Goal: Information Seeking & Learning: Learn about a topic

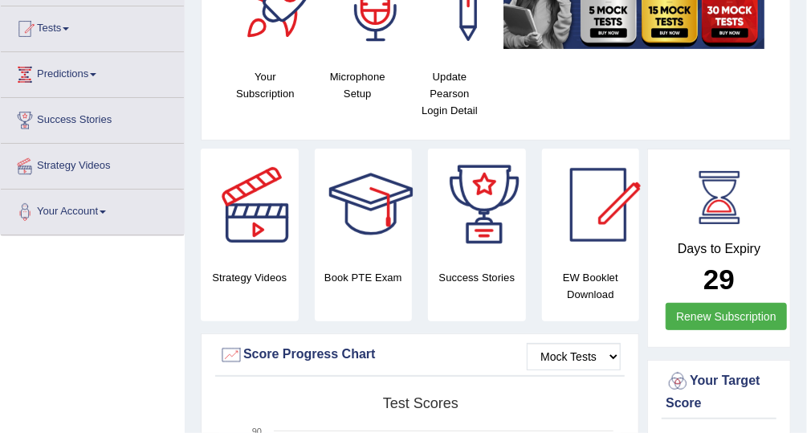
scroll to position [61, 0]
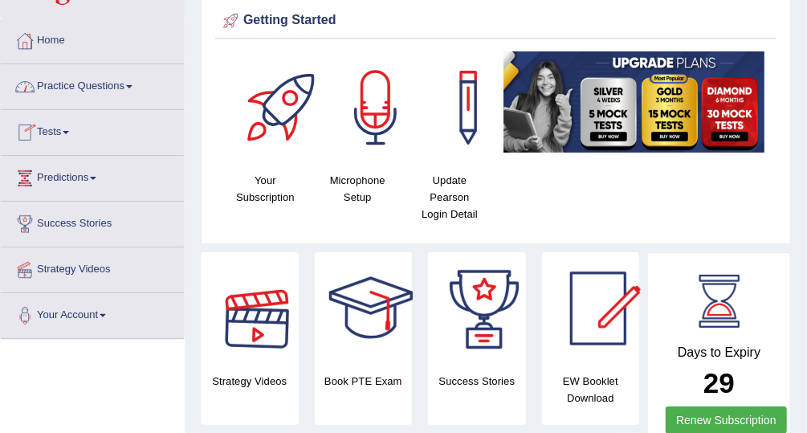
click at [108, 80] on link "Practice Questions" at bounding box center [92, 84] width 183 height 40
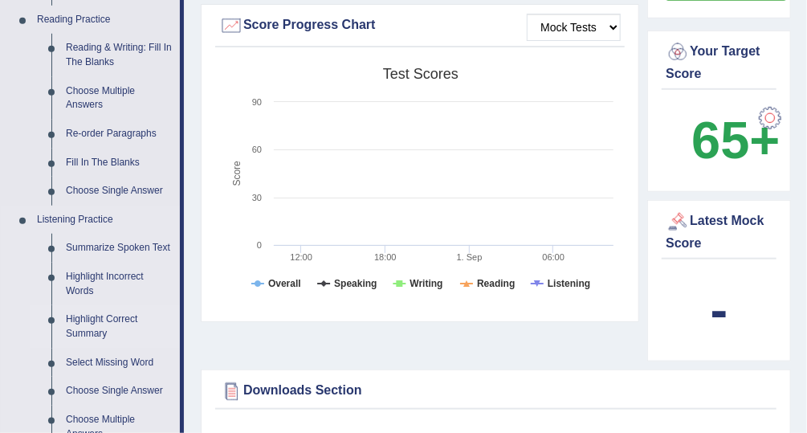
scroll to position [511, 0]
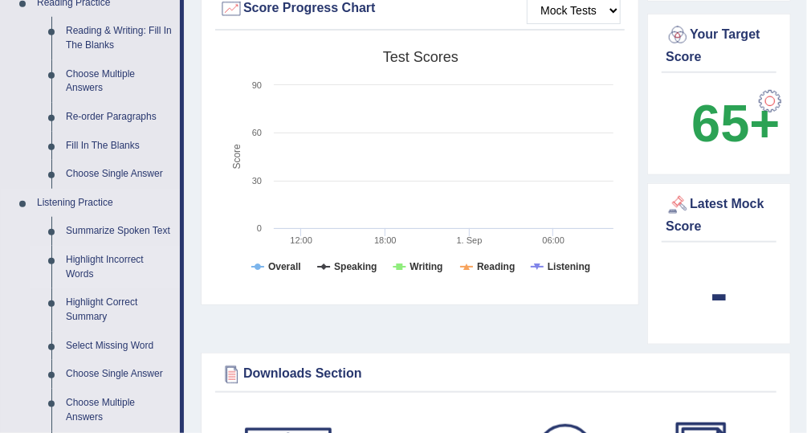
click at [118, 258] on link "Highlight Incorrect Words" at bounding box center [119, 267] width 121 height 43
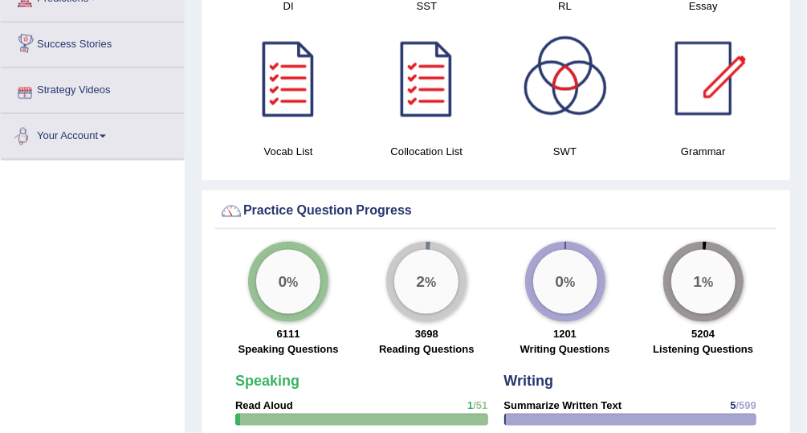
scroll to position [965, 0]
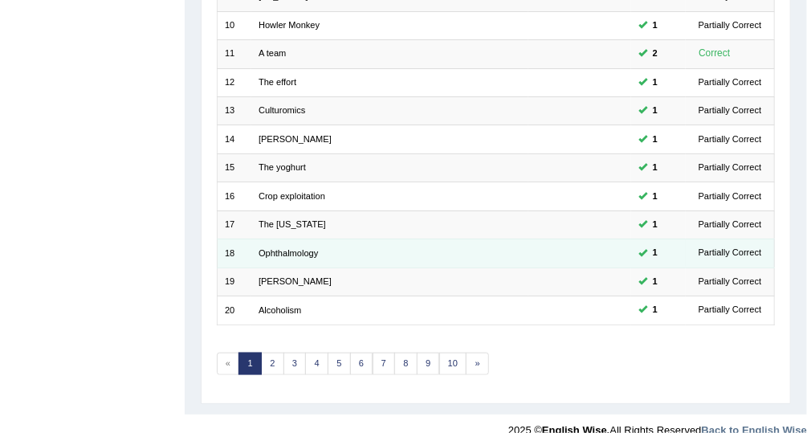
scroll to position [486, 0]
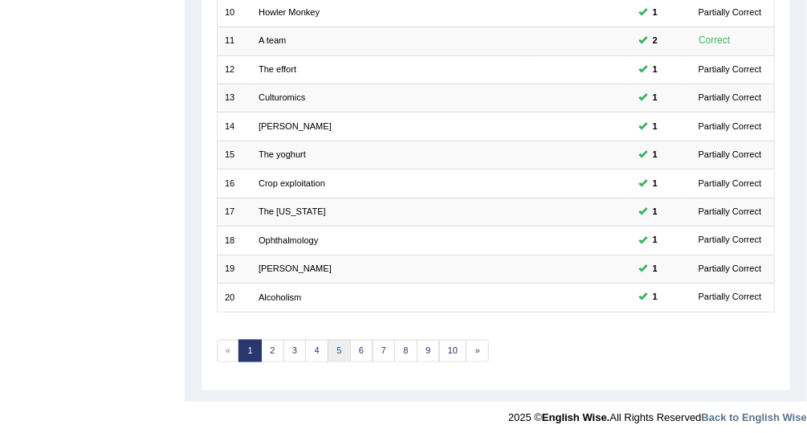
click at [335, 340] on link "5" at bounding box center [339, 351] width 23 height 22
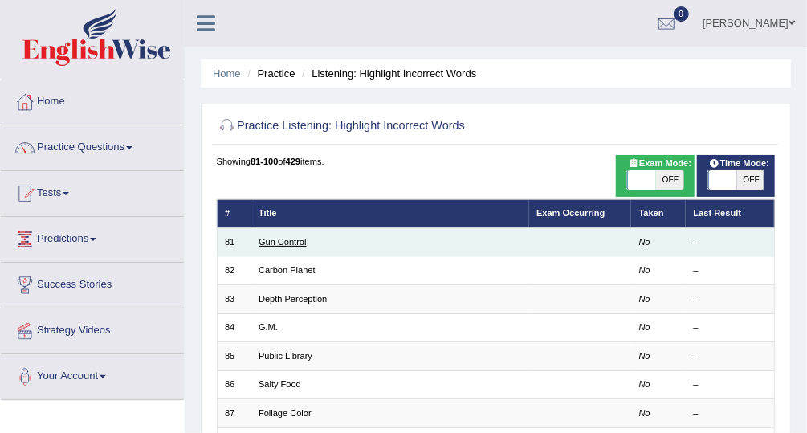
click at [280, 239] on link "Gun Control" at bounding box center [283, 242] width 48 height 10
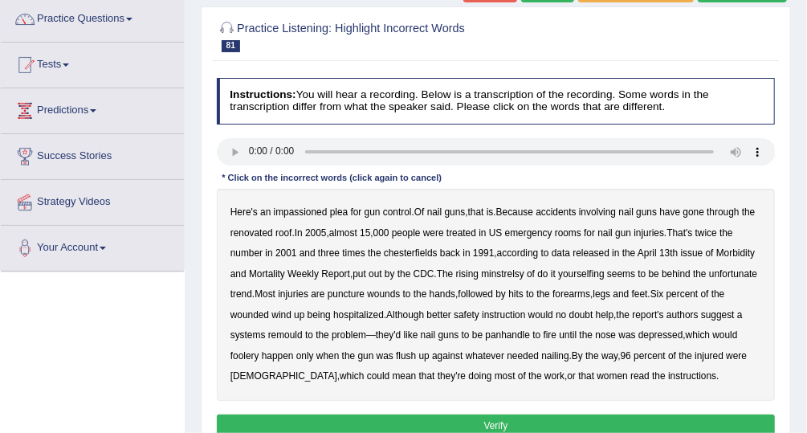
scroll to position [193, 0]
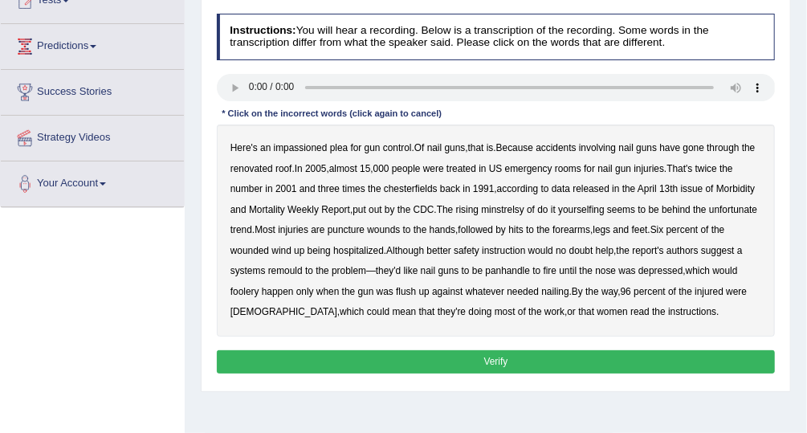
click at [121, 247] on div "Toggle navigation Home Practice Questions Speaking Practice Read Aloud Repeat S…" at bounding box center [403, 225] width 807 height 836
click at [418, 188] on b "chesterfields" at bounding box center [411, 188] width 54 height 11
click at [518, 209] on b "minstrelsy" at bounding box center [502, 209] width 43 height 11
click at [297, 268] on b "remould" at bounding box center [285, 270] width 35 height 11
click at [513, 269] on b "panhandle" at bounding box center [508, 270] width 45 height 11
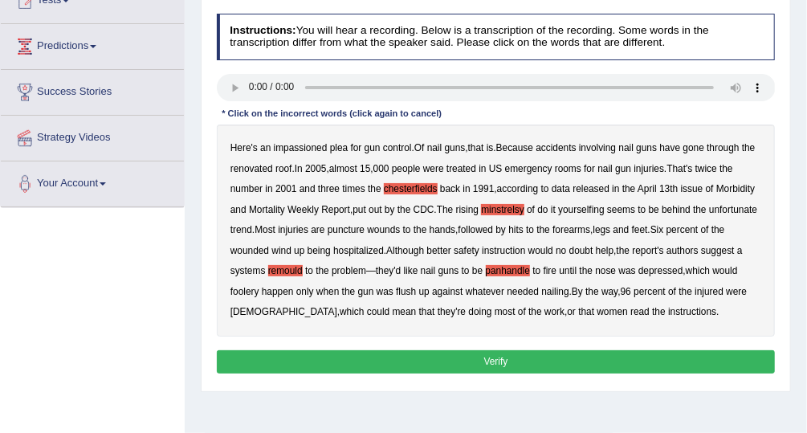
click at [249, 290] on b "foolery" at bounding box center [245, 291] width 29 height 11
click at [472, 361] on button "Verify" at bounding box center [496, 361] width 559 height 23
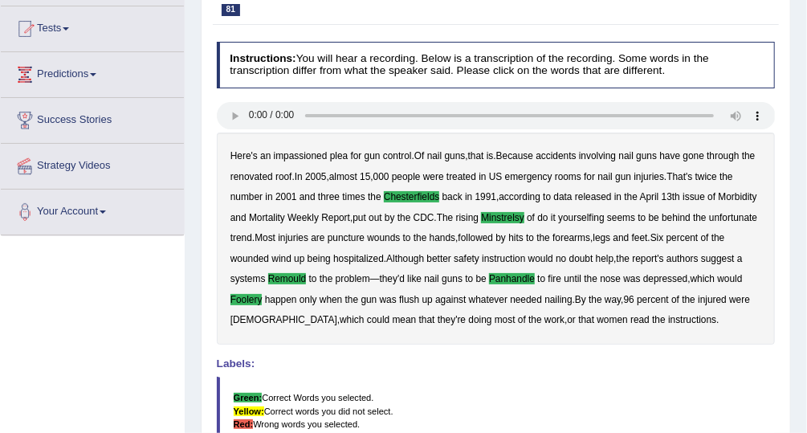
scroll to position [61, 0]
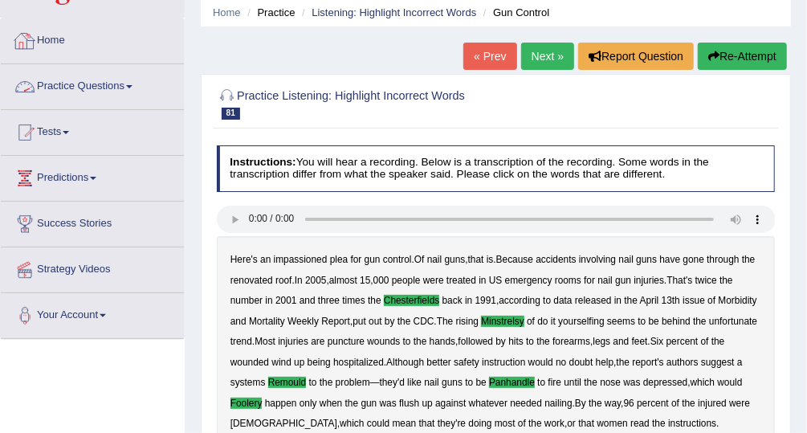
click at [111, 96] on link "Practice Questions" at bounding box center [92, 84] width 183 height 40
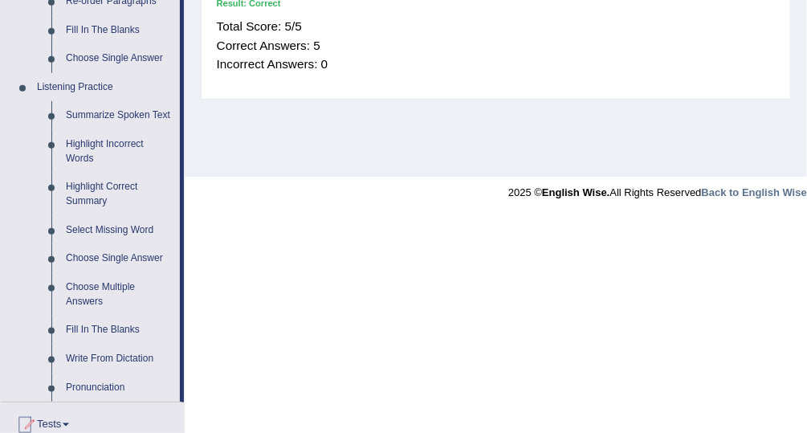
scroll to position [628, 0]
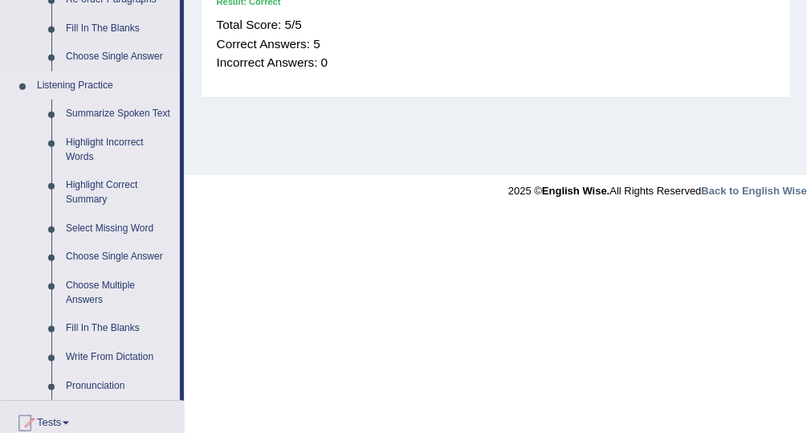
click at [116, 325] on link "Fill In The Blanks" at bounding box center [119, 328] width 121 height 29
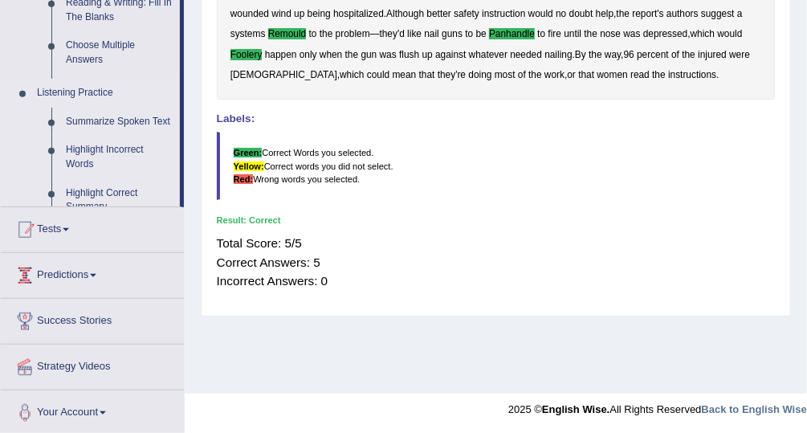
scroll to position [179, 0]
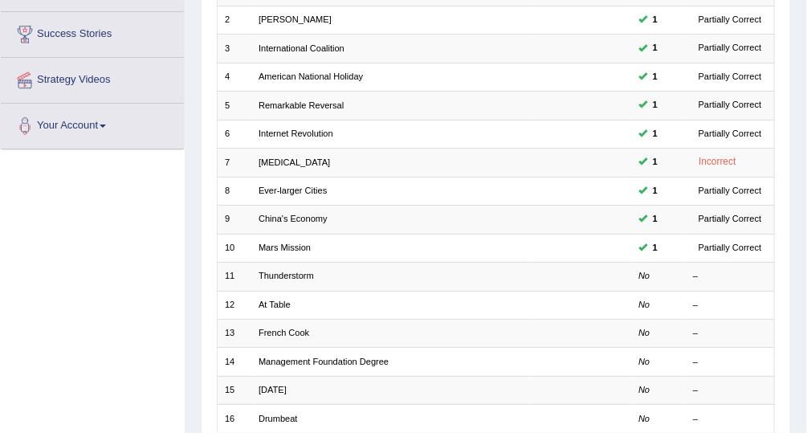
scroll to position [290, 0]
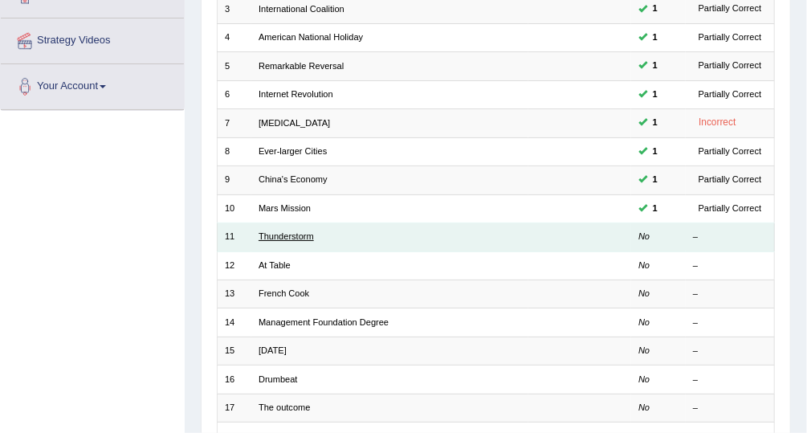
click at [294, 231] on link "Thunderstorm" at bounding box center [286, 236] width 55 height 10
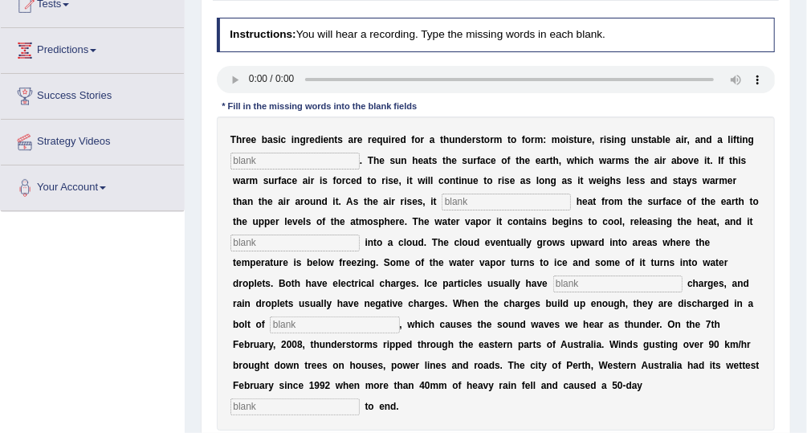
scroll to position [198, 0]
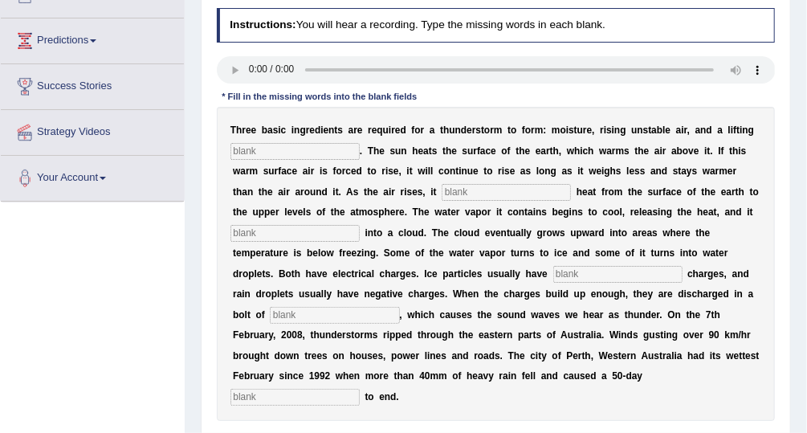
click at [161, 247] on div "Toggle navigation Home Practice Questions Speaking Practice Read Aloud Repeat S…" at bounding box center [403, 220] width 807 height 836
click at [442, 186] on input "text" at bounding box center [506, 192] width 129 height 16
click at [282, 153] on input "text" at bounding box center [295, 151] width 129 height 16
click at [442, 189] on input "text" at bounding box center [506, 192] width 129 height 16
type input "transfersee"
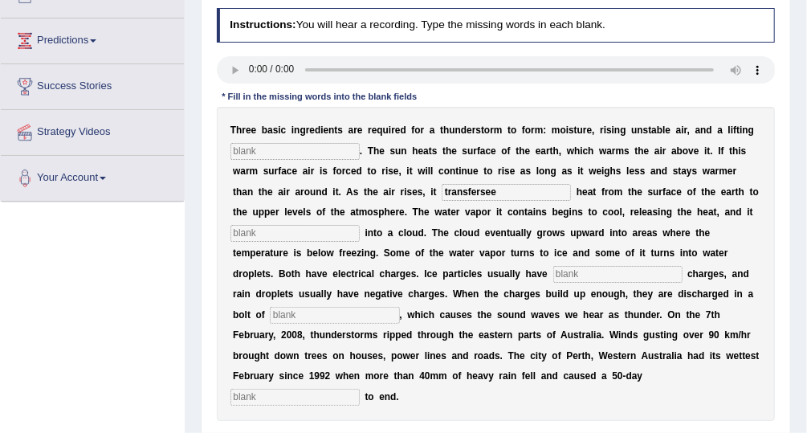
click at [360, 225] on input "text" at bounding box center [295, 233] width 129 height 16
click at [360, 225] on input "con" at bounding box center [295, 233] width 129 height 16
type input "condendents"
click at [554, 268] on input "text" at bounding box center [618, 274] width 129 height 16
click at [554, 276] on input "text" at bounding box center [618, 274] width 129 height 16
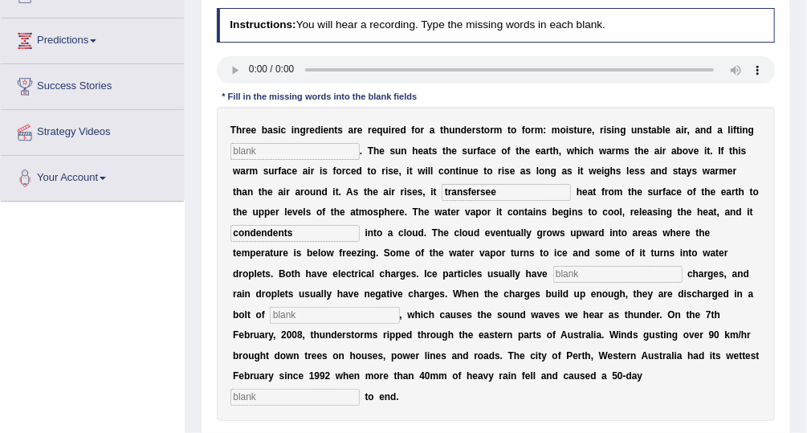
click at [554, 276] on input "text" at bounding box center [618, 274] width 129 height 16
type input "positive"
click at [292, 150] on input "text" at bounding box center [295, 151] width 129 height 16
type input "mechanisum"
click at [360, 225] on input "condendents" at bounding box center [295, 233] width 129 height 16
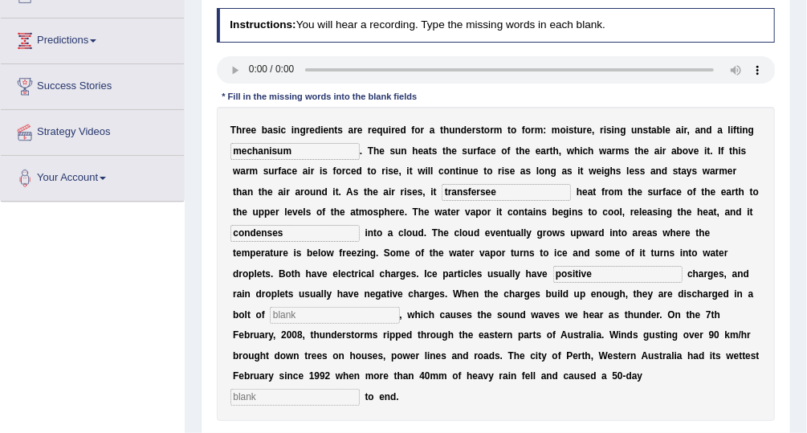
type input "condenses"
click at [399, 307] on input "text" at bounding box center [334, 315] width 129 height 16
type input "lighting"
click at [289, 389] on input "text" at bounding box center [295, 397] width 129 height 16
type input "drought"
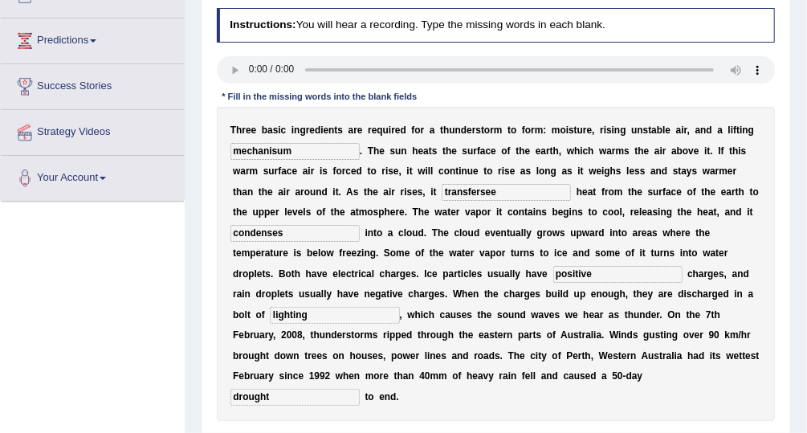
click at [276, 149] on input "mechanisum" at bounding box center [295, 151] width 129 height 16
type input "mechanism"
click at [427, 180] on div "T h r e e b a s i c i n g r e d i e n t s a r e r e q u i r e d f o r a t h u n…" at bounding box center [496, 264] width 559 height 314
click at [442, 184] on input "transfersee" at bounding box center [506, 192] width 129 height 16
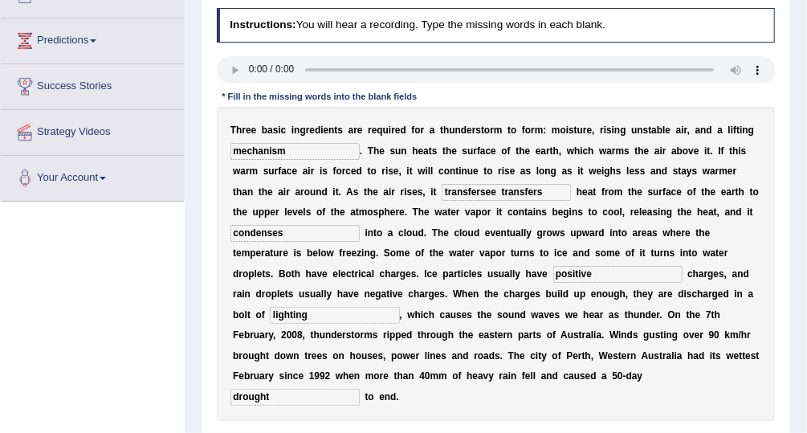
drag, startPoint x: 417, startPoint y: 184, endPoint x: 362, endPoint y: 184, distance: 55.4
click at [362, 184] on div "T h r e e b a s i c i n g r e d i e n t s a r e r e q u i r e d f o r a t h u n…" at bounding box center [496, 264] width 559 height 314
type input "transfers"
click at [688, 202] on div "T h r e e b a s i c i n g r e d i e n t s a r e r e q u i r e d f o r a t h u n…" at bounding box center [496, 264] width 559 height 314
click at [360, 225] on input "condenses" at bounding box center [295, 233] width 129 height 16
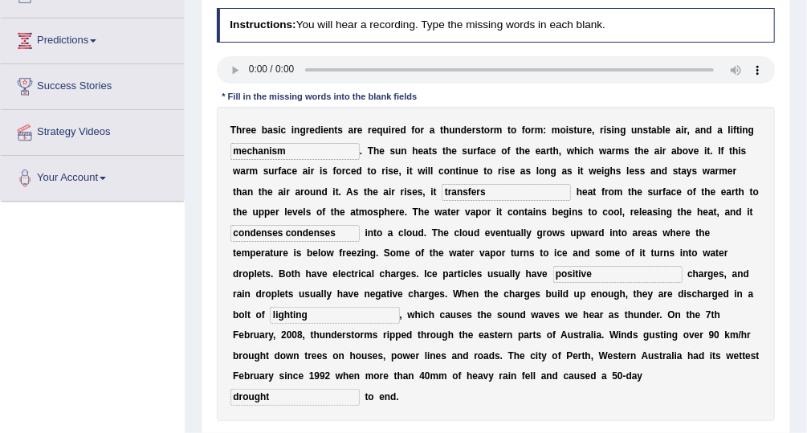
drag, startPoint x: 685, startPoint y: 211, endPoint x: 591, endPoint y: 211, distance: 93.2
click at [591, 211] on div "T h r e e b a s i c i n g r e d i e n t s a r e r e q u i r e d f o r a t h u n…" at bounding box center [496, 264] width 559 height 314
type input "condenses"
click at [399, 307] on input "lighting" at bounding box center [334, 315] width 129 height 16
drag, startPoint x: 496, startPoint y: 288, endPoint x: 427, endPoint y: 276, distance: 70.0
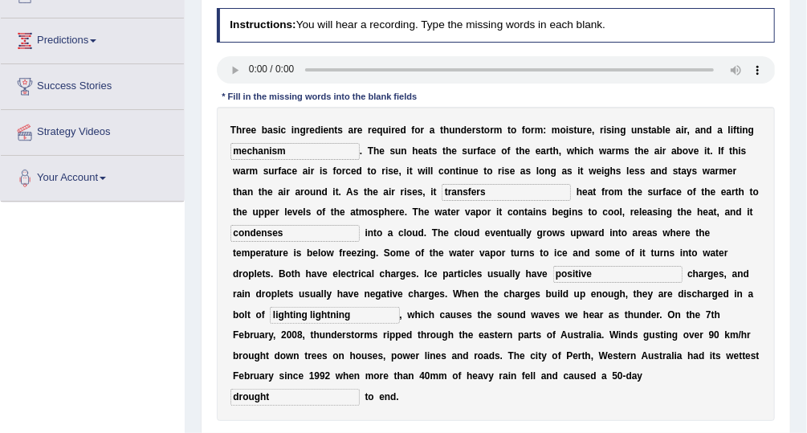
click at [427, 276] on div "T h r e e b a s i c i n g r e d i e n t s a r e r e q u i r e d f o r a t h u n…" at bounding box center [496, 264] width 559 height 314
type input "lightning"
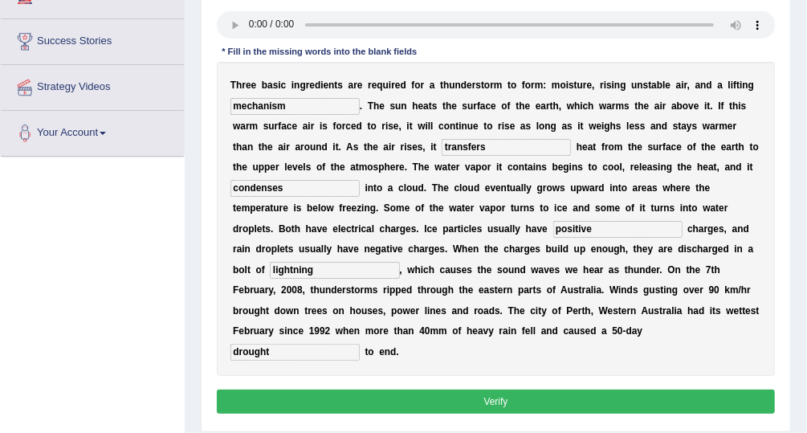
scroll to position [263, 0]
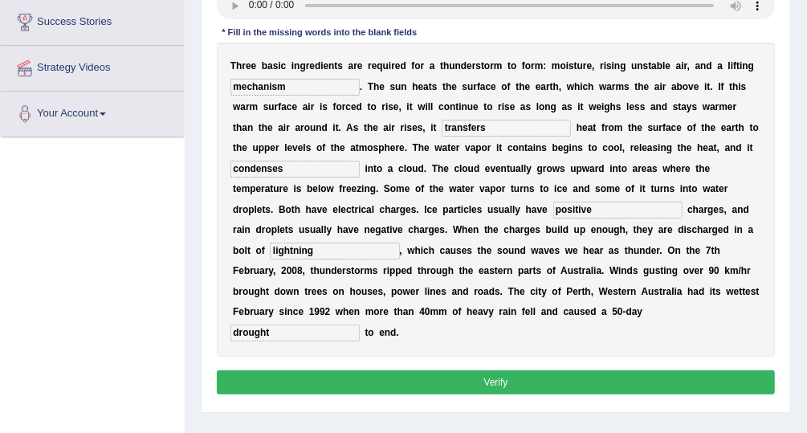
click at [545, 370] on button "Verify" at bounding box center [496, 381] width 559 height 23
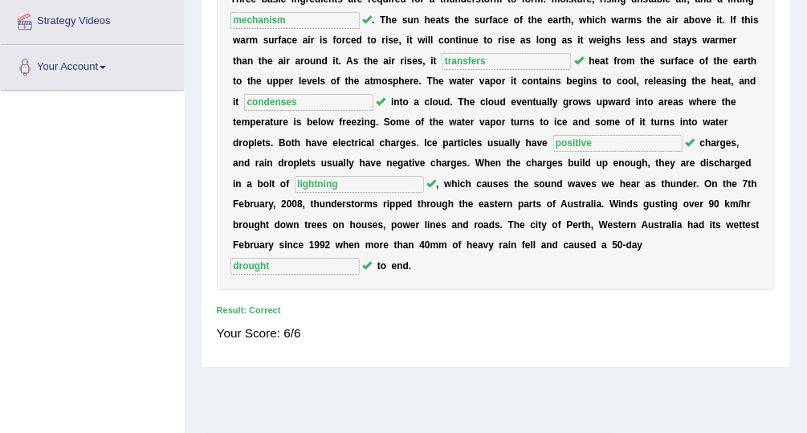
scroll to position [327, 0]
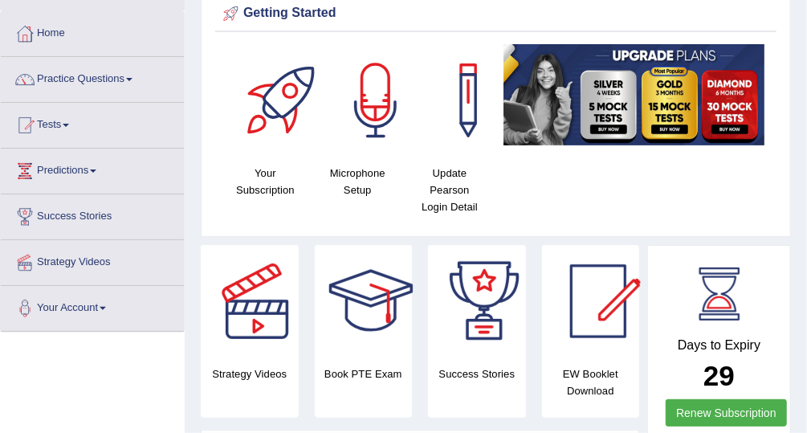
scroll to position [67, 0]
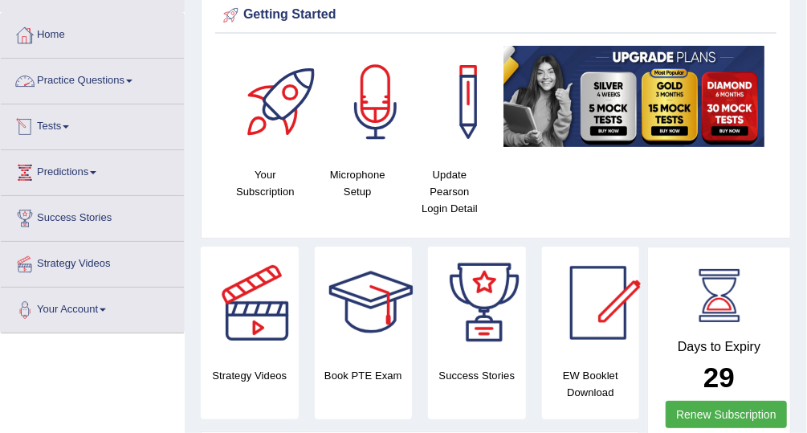
click at [126, 75] on link "Practice Questions" at bounding box center [92, 79] width 183 height 40
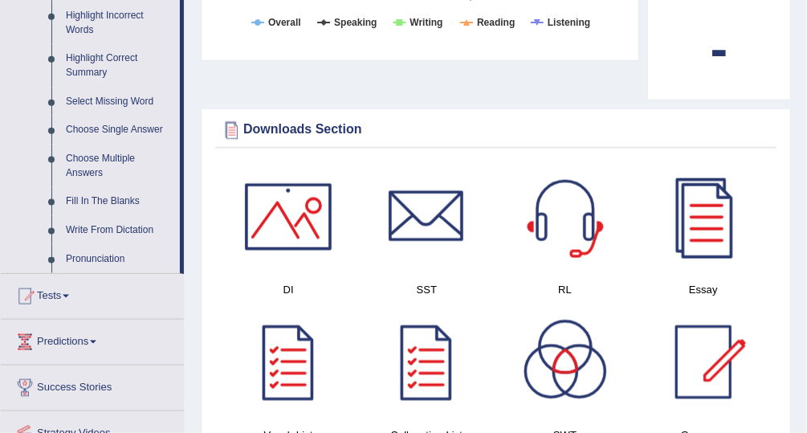
scroll to position [748, 0]
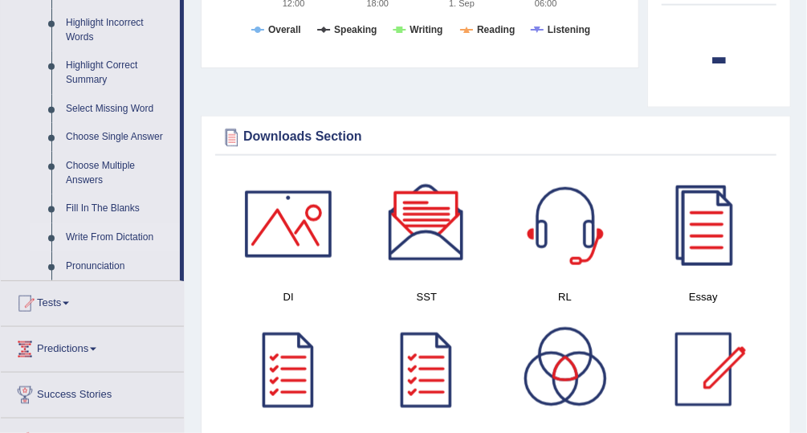
click at [101, 239] on link "Write From Dictation" at bounding box center [119, 237] width 121 height 29
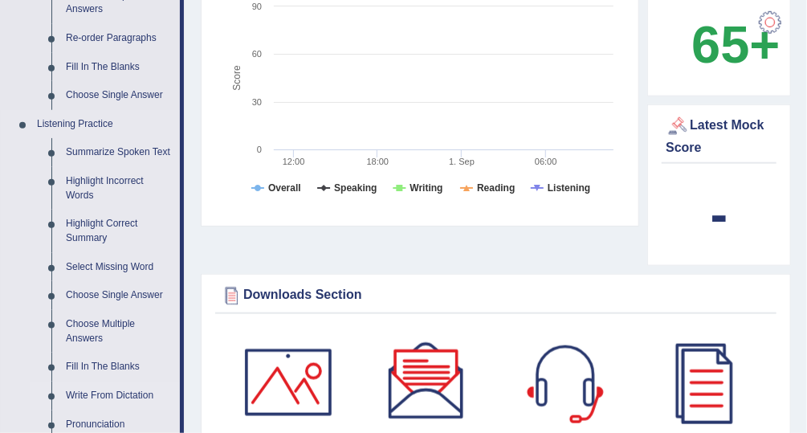
scroll to position [1075, 0]
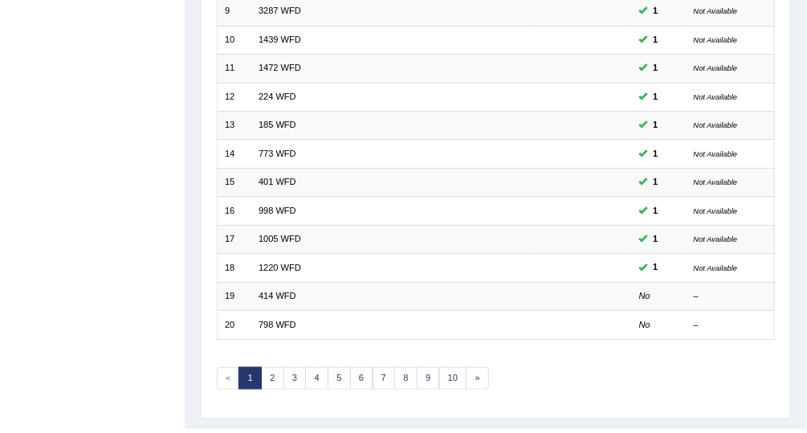
scroll to position [460, 0]
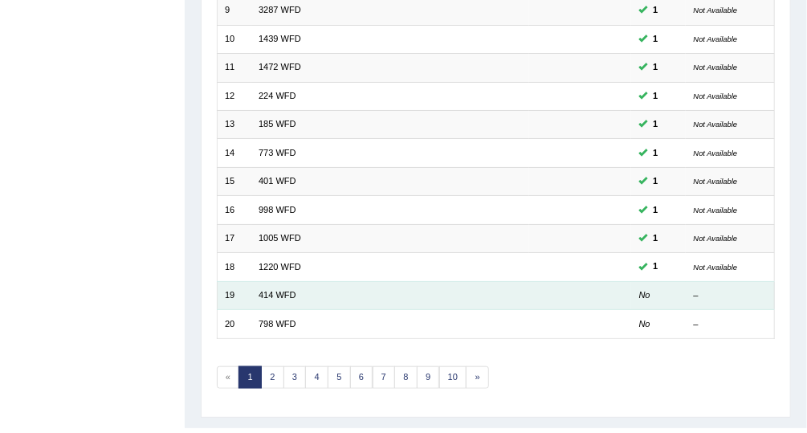
click at [294, 291] on td "414 WFD" at bounding box center [390, 295] width 278 height 28
click at [286, 290] on link "414 WFD" at bounding box center [278, 295] width 38 height 10
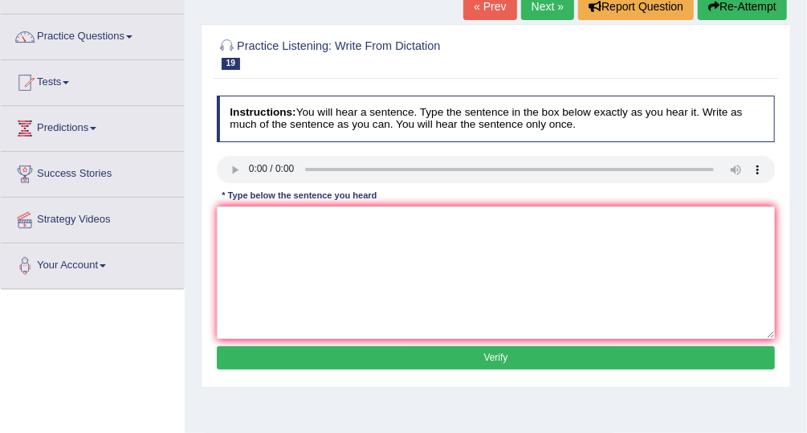
scroll to position [112, 0]
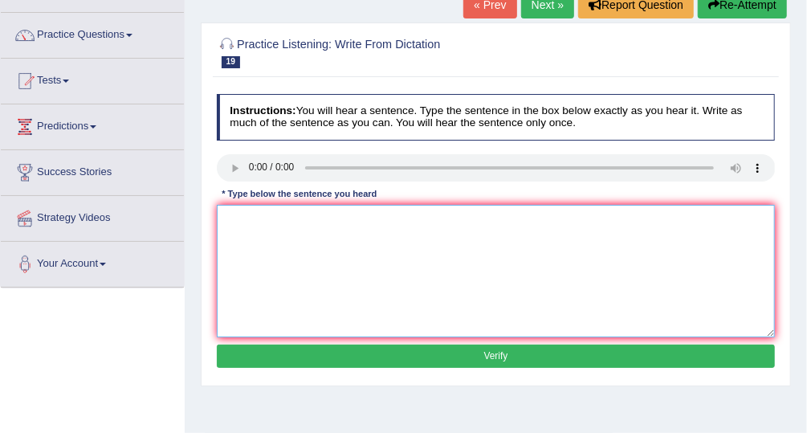
click at [349, 226] on textarea at bounding box center [496, 271] width 559 height 133
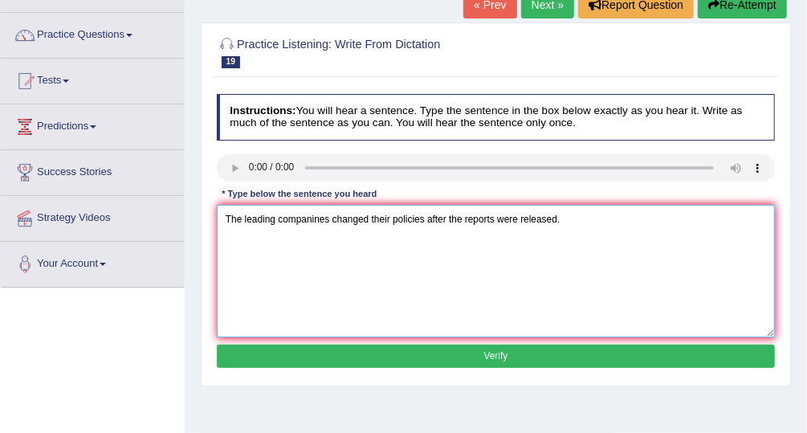
click at [317, 218] on textarea "The leading companines changed their policies after the reports were released." at bounding box center [496, 271] width 559 height 133
click at [578, 219] on textarea "The leading companies changed their policies after the reports were released." at bounding box center [496, 271] width 559 height 133
type textarea "The leading companies changed their policies after the reports were released."
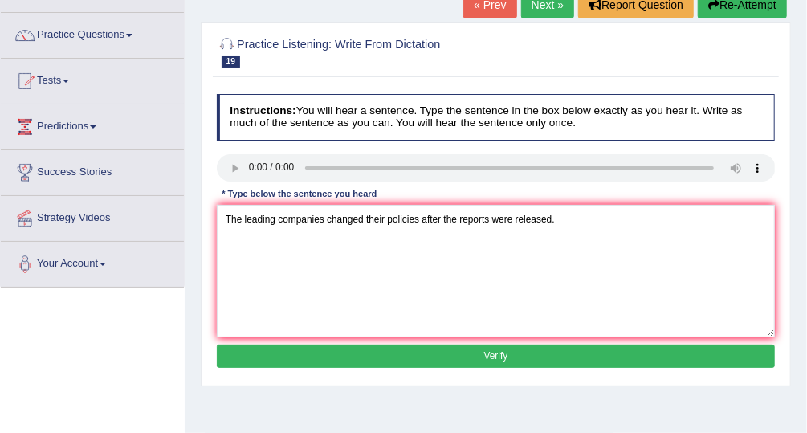
click at [504, 358] on button "Verify" at bounding box center [496, 356] width 559 height 23
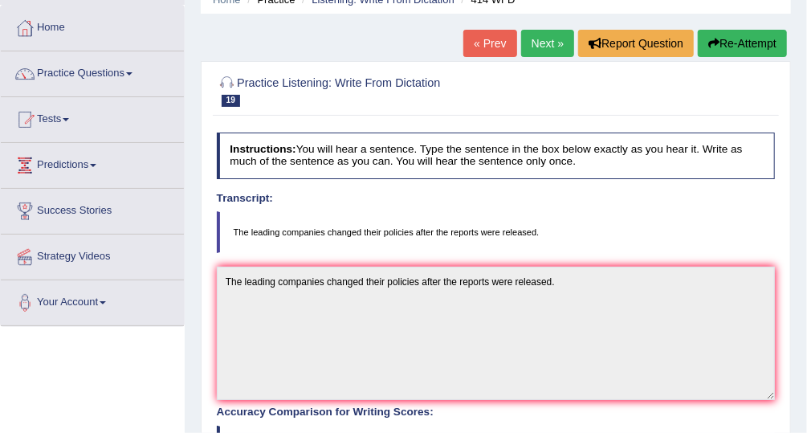
scroll to position [50, 0]
